Goal: Check status

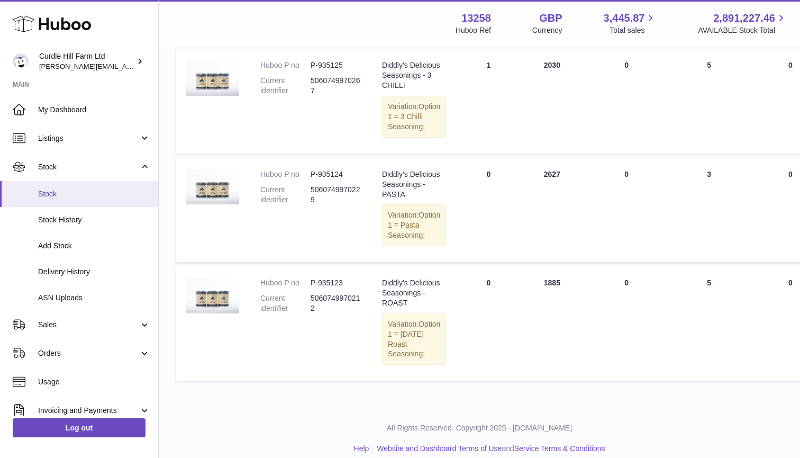
type input "*********"
click at [68, 189] on span "Stock" at bounding box center [94, 194] width 112 height 10
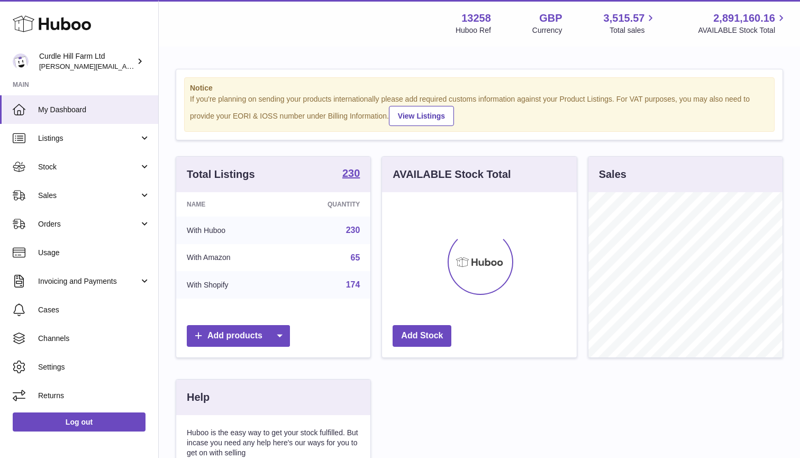
scroll to position [165, 195]
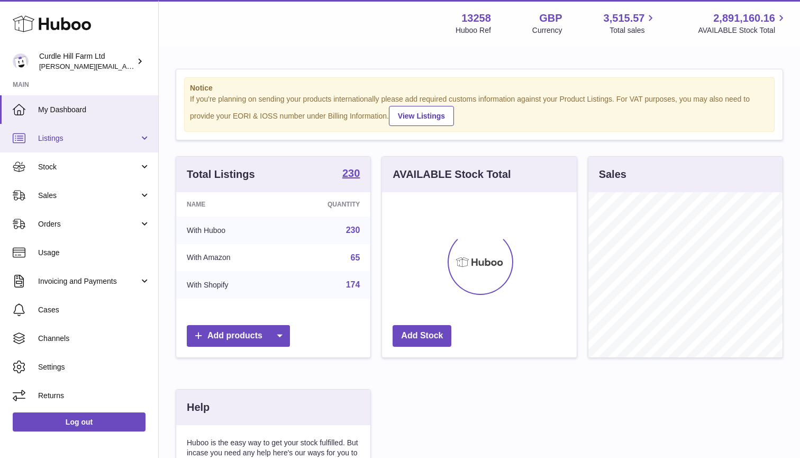
click at [87, 138] on span "Listings" at bounding box center [88, 138] width 101 height 10
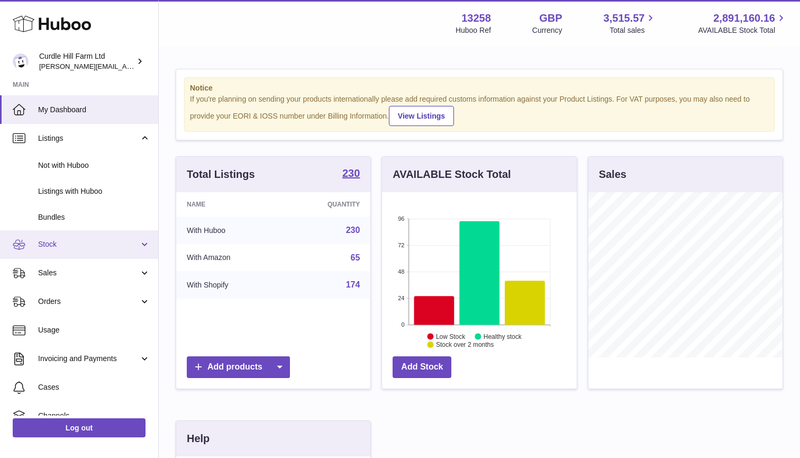
click at [77, 239] on span "Stock" at bounding box center [88, 244] width 101 height 10
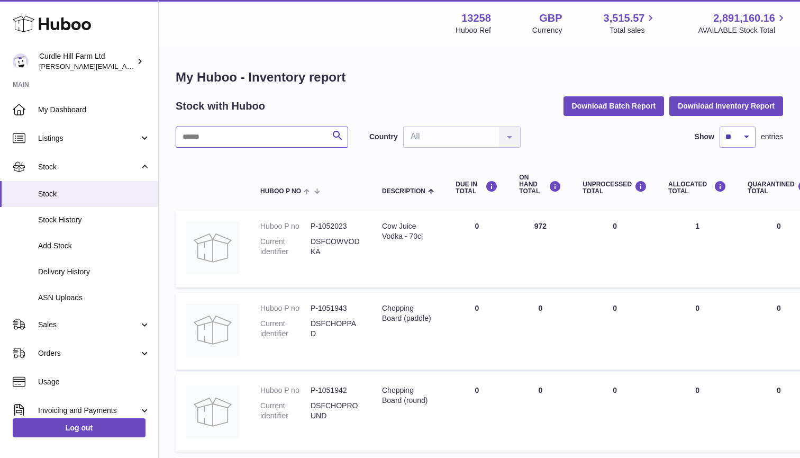
click at [225, 140] on input "text" at bounding box center [262, 136] width 172 height 21
type input "*********"
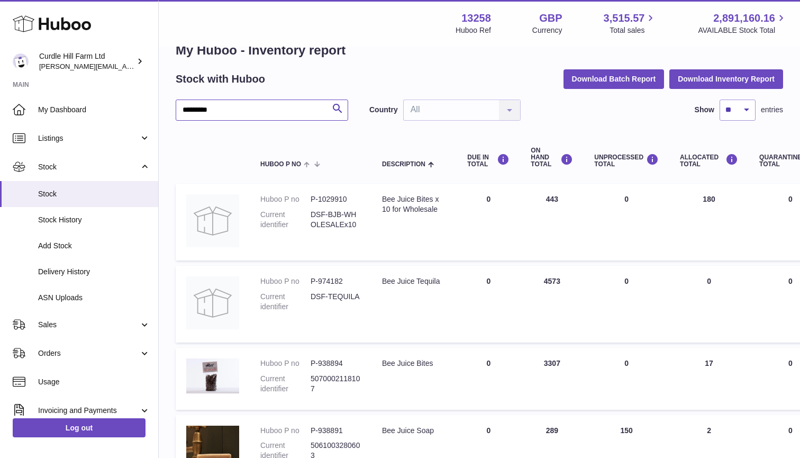
scroll to position [31, 0]
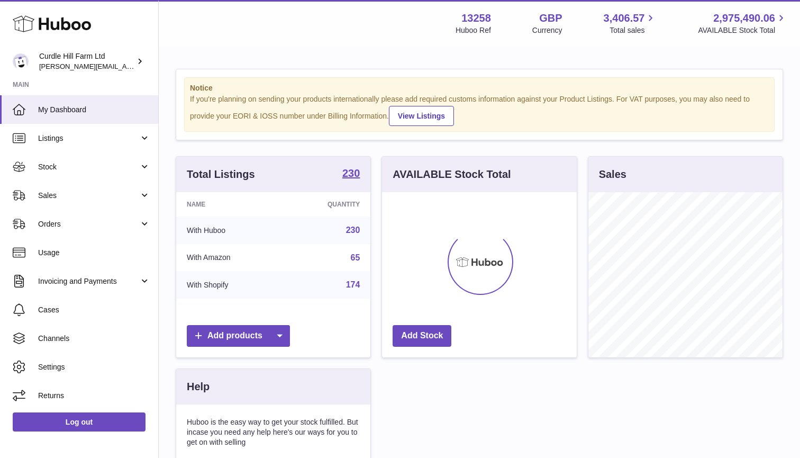
scroll to position [165, 195]
click at [124, 168] on span "Stock" at bounding box center [88, 167] width 101 height 10
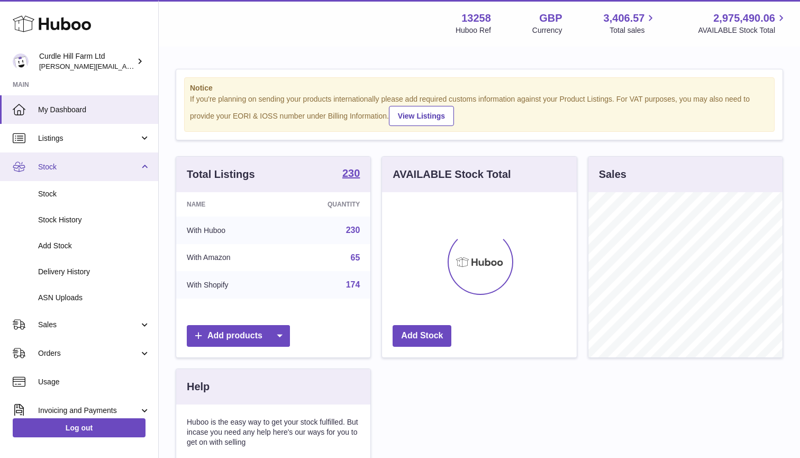
click at [124, 167] on span "Stock" at bounding box center [88, 167] width 101 height 10
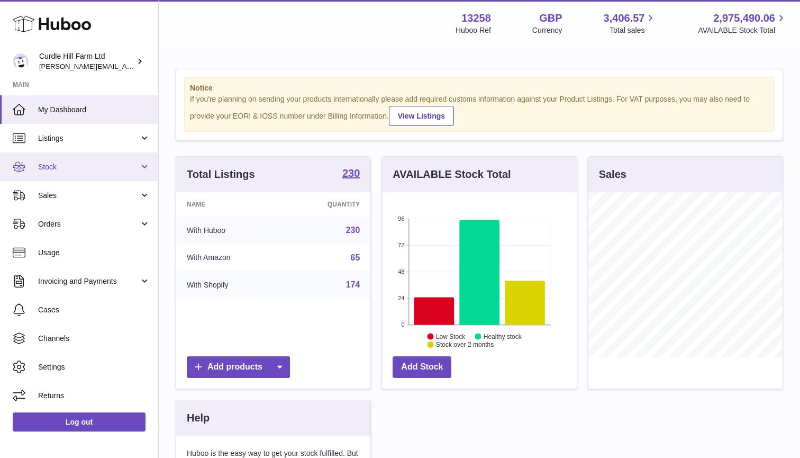
click at [108, 166] on span "Stock" at bounding box center [88, 167] width 101 height 10
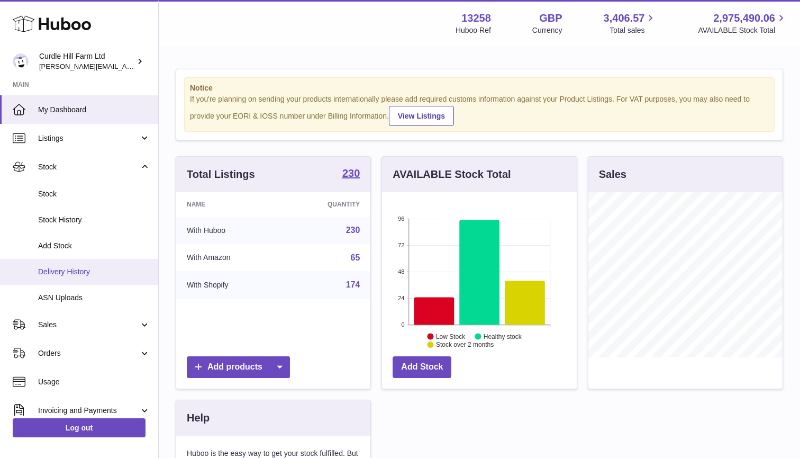
click at [67, 259] on link "Delivery History" at bounding box center [79, 272] width 158 height 26
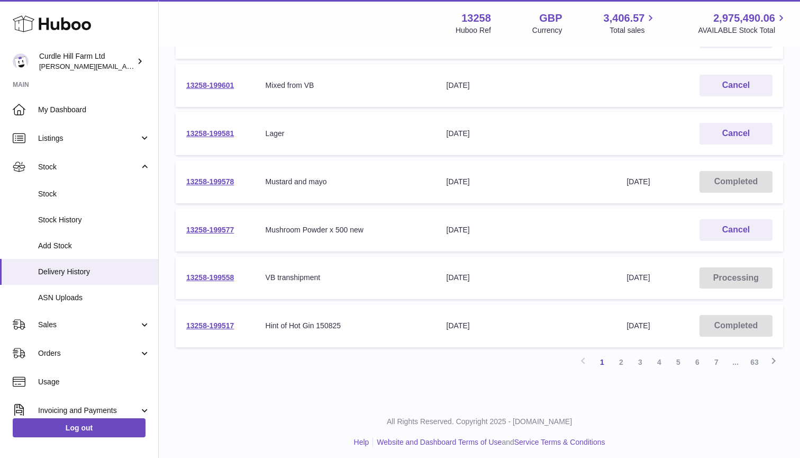
scroll to position [343, 0]
click at [621, 357] on link "2" at bounding box center [621, 362] width 19 height 19
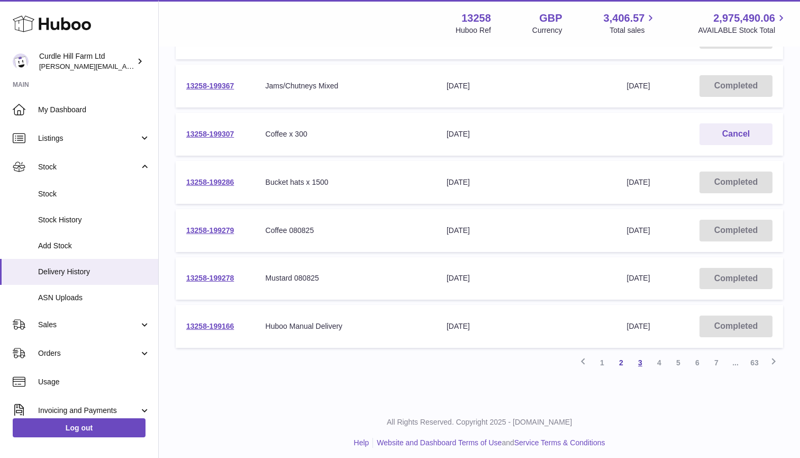
click at [639, 358] on link "3" at bounding box center [640, 362] width 19 height 19
click at [604, 358] on link "1" at bounding box center [602, 362] width 19 height 19
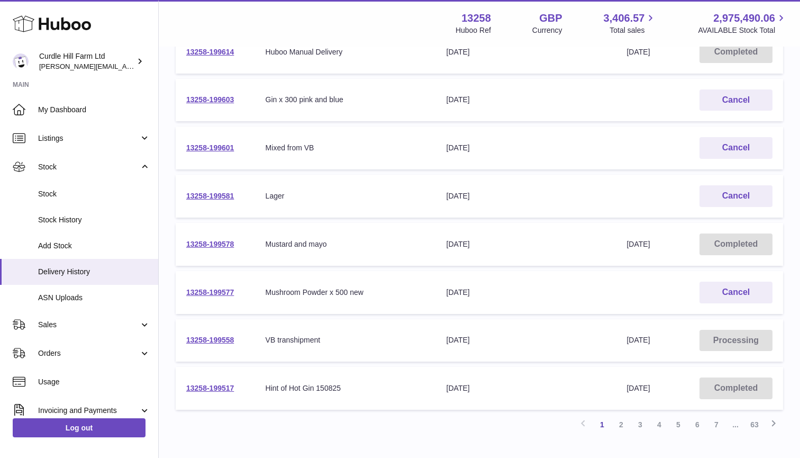
scroll to position [283, 0]
click at [217, 336] on link "13258-199558" at bounding box center [210, 338] width 48 height 8
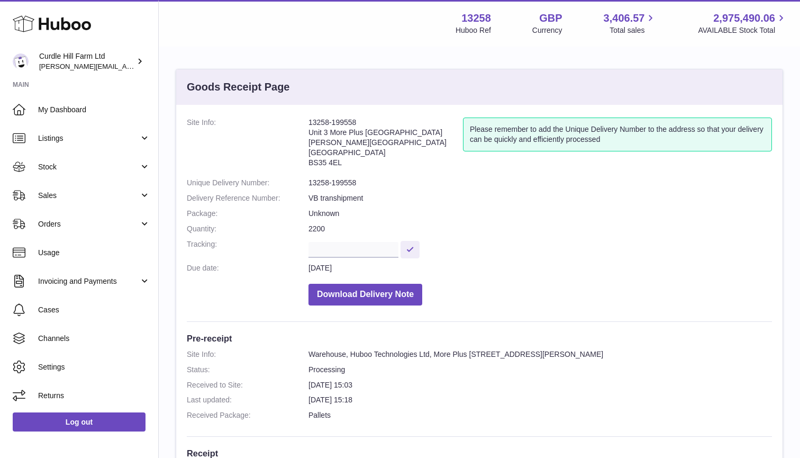
click at [218, 333] on h3 "Pre-receipt" at bounding box center [479, 338] width 585 height 12
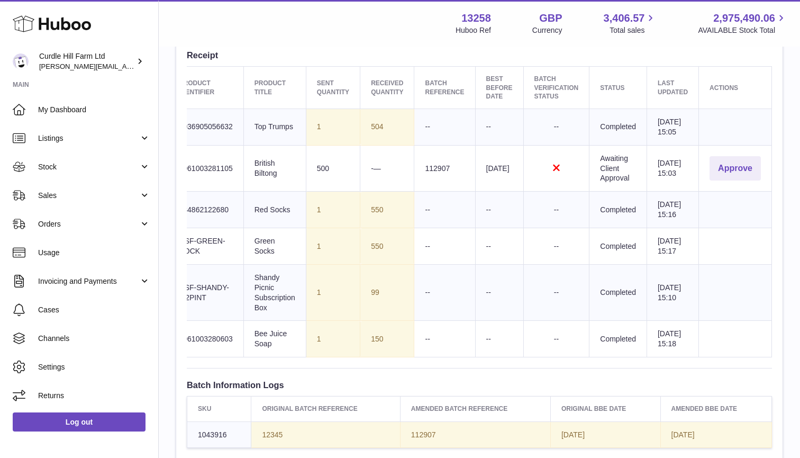
scroll to position [0, 69]
click at [729, 167] on button "Approve" at bounding box center [734, 168] width 51 height 25
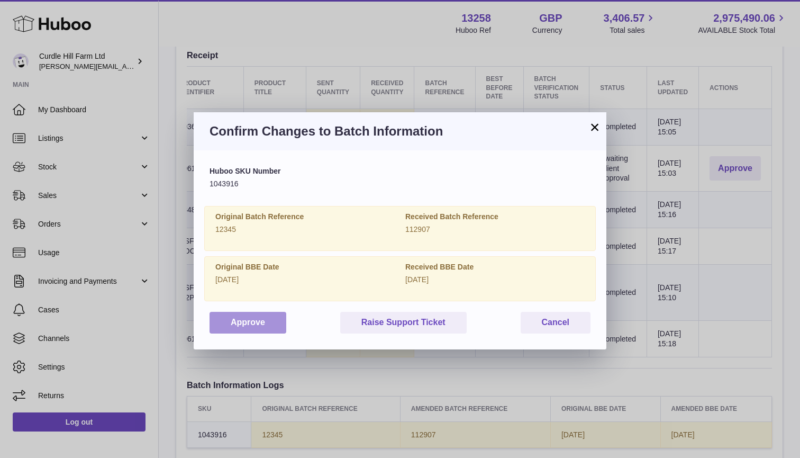
click at [263, 320] on button "Approve" at bounding box center [248, 323] width 77 height 22
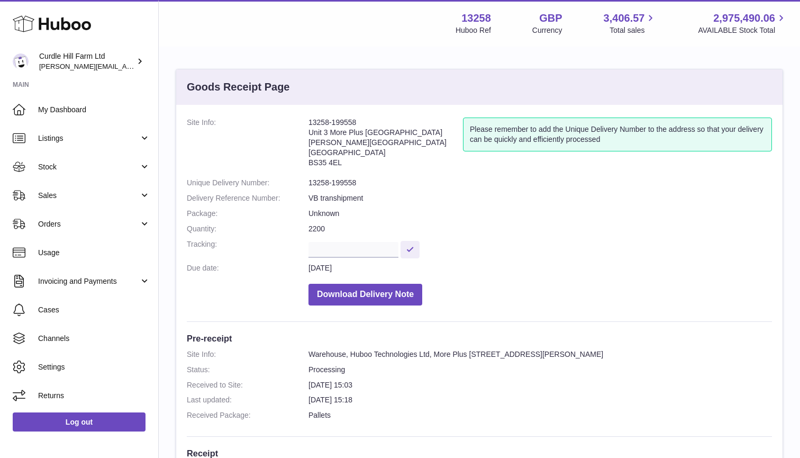
scroll to position [0, 0]
click at [79, 113] on span "My Dashboard" at bounding box center [94, 110] width 112 height 10
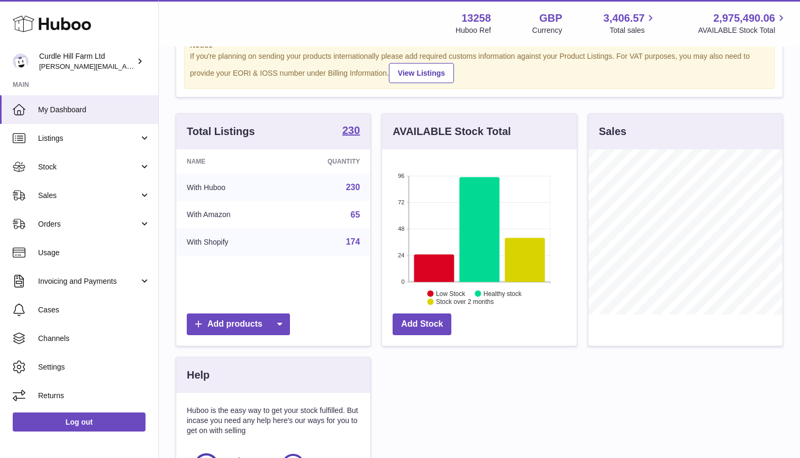
scroll to position [44, 0]
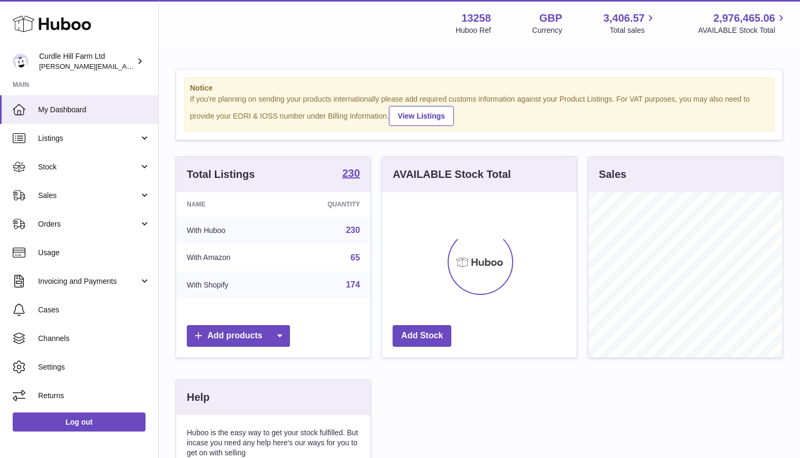
scroll to position [165, 195]
